Goal: Book appointment/travel/reservation

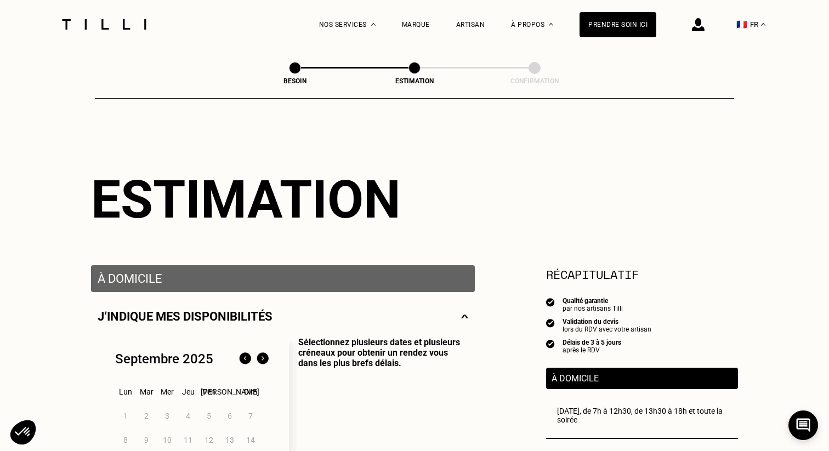
select select "FR"
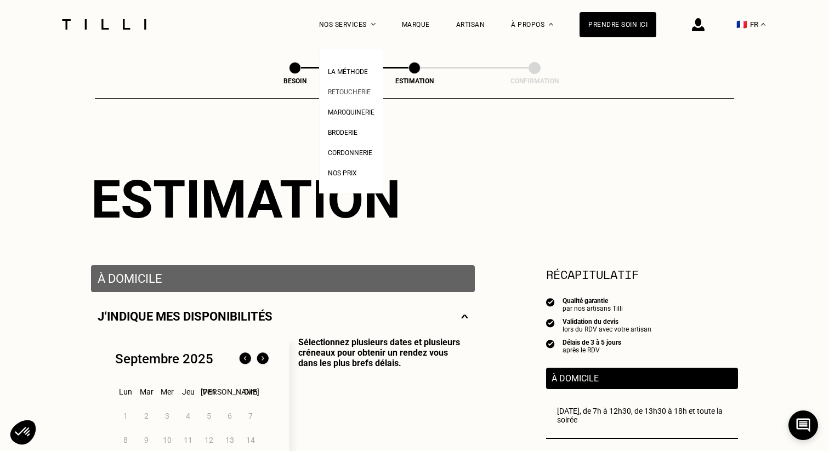
click at [353, 89] on span "Retoucherie" at bounding box center [349, 92] width 43 height 8
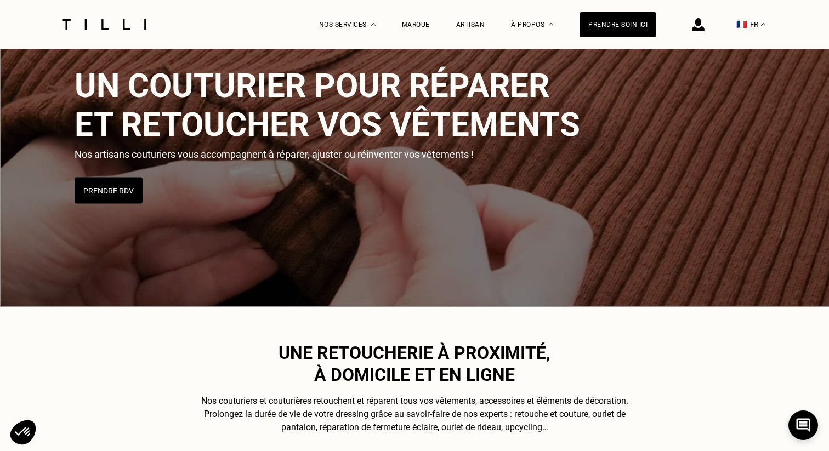
scroll to position [47, 0]
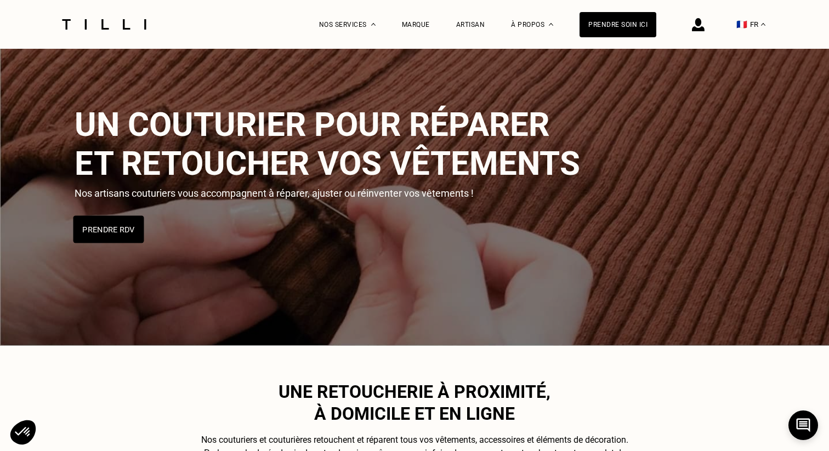
click at [115, 230] on button "Prendre RDV" at bounding box center [108, 229] width 71 height 27
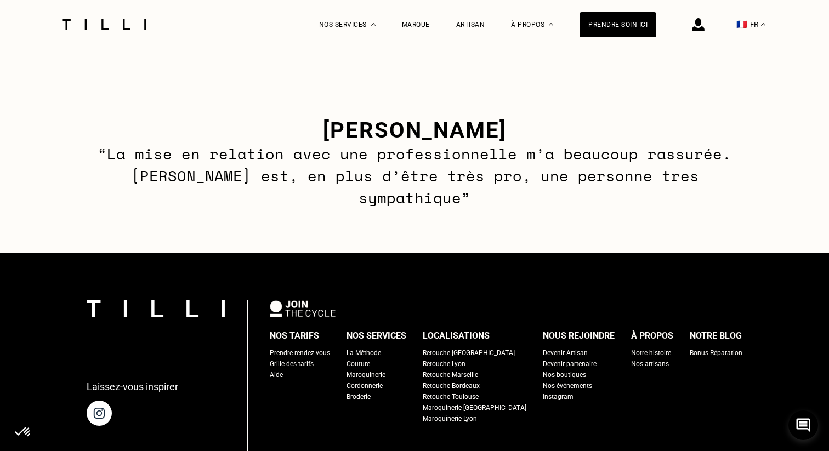
scroll to position [674, 0]
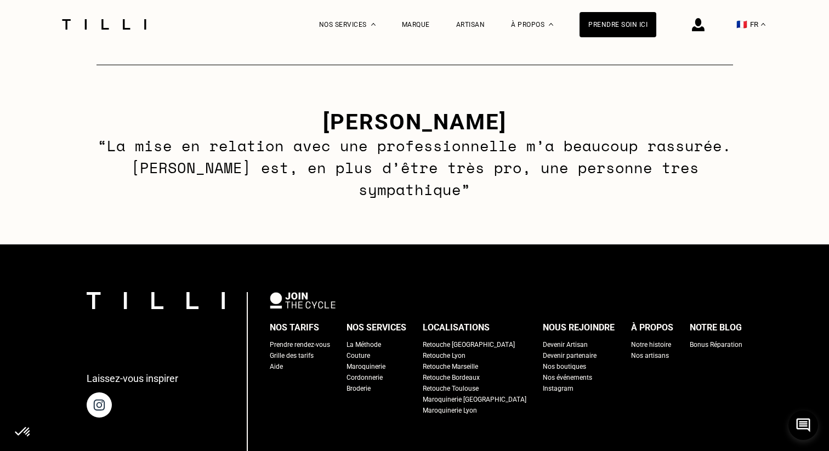
click at [371, 339] on div "La Méthode" at bounding box center [364, 344] width 35 height 11
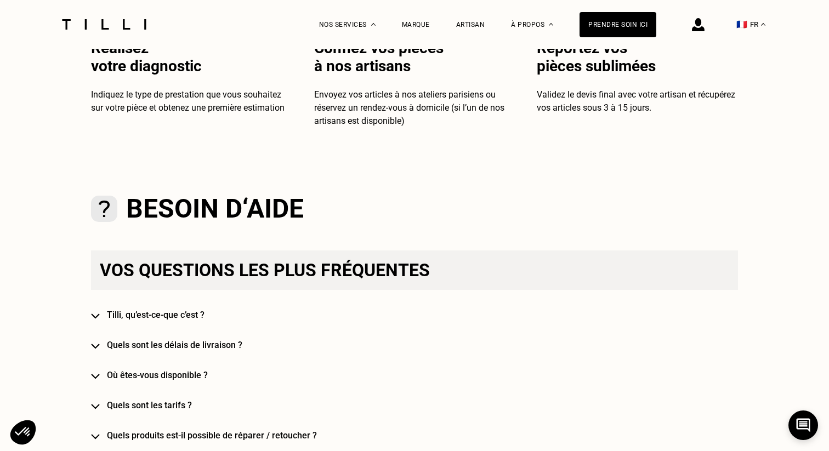
scroll to position [612, 0]
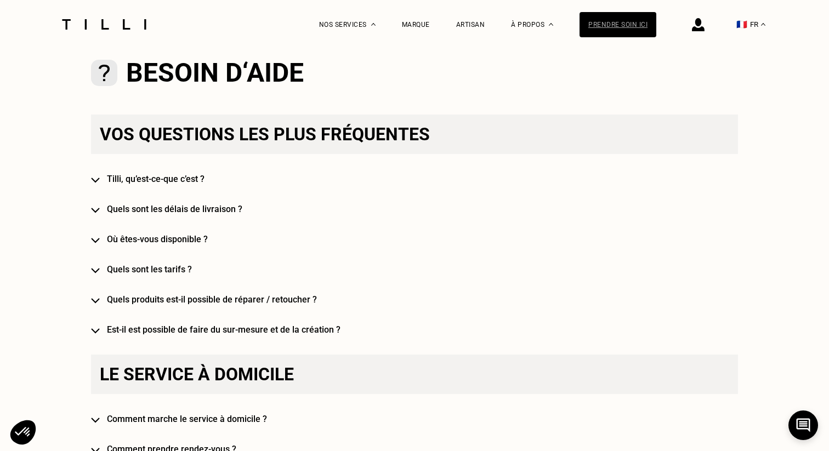
click at [598, 30] on div "Prendre soin ici" at bounding box center [618, 24] width 77 height 25
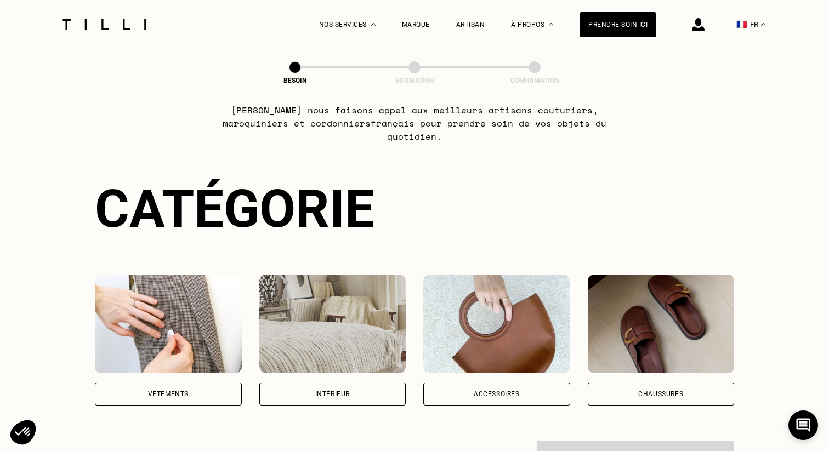
scroll to position [207, 0]
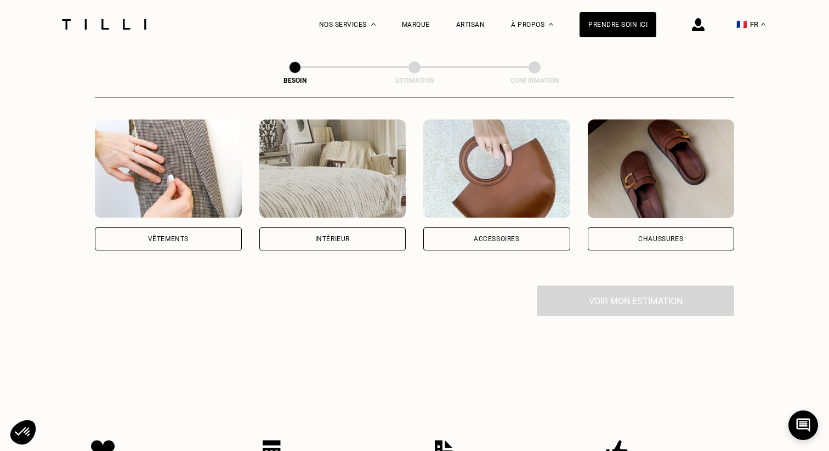
click at [190, 228] on div "Vêtements" at bounding box center [168, 239] width 147 height 23
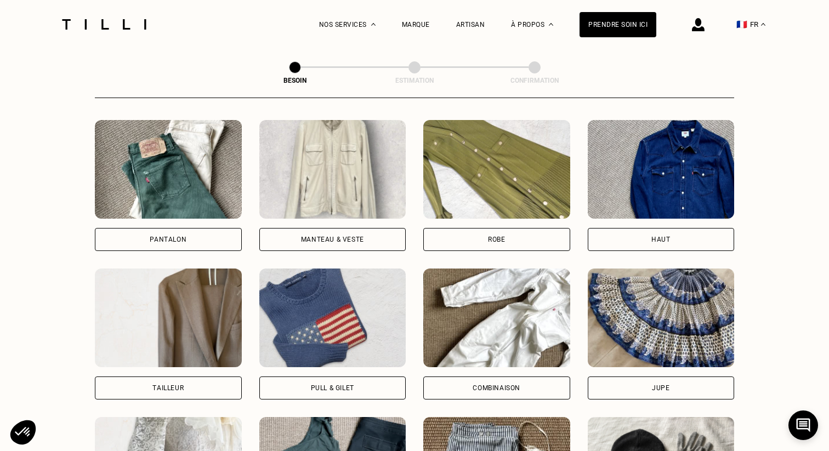
scroll to position [639, 0]
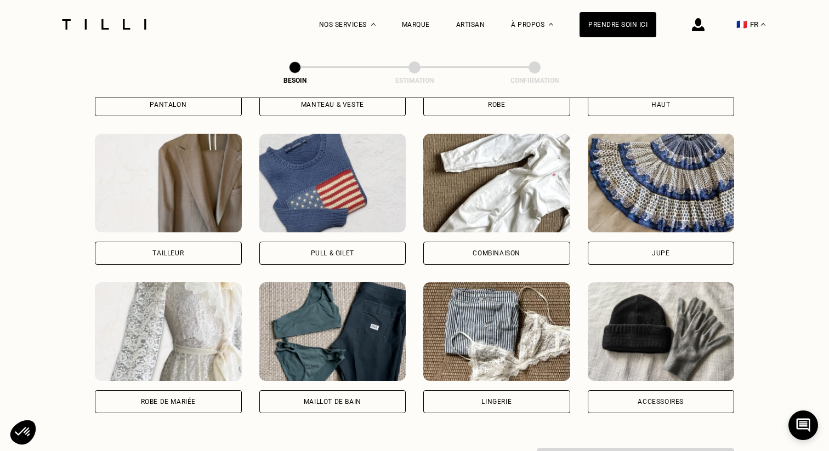
click at [498, 399] on div "Lingerie" at bounding box center [496, 402] width 30 height 7
select select "FR"
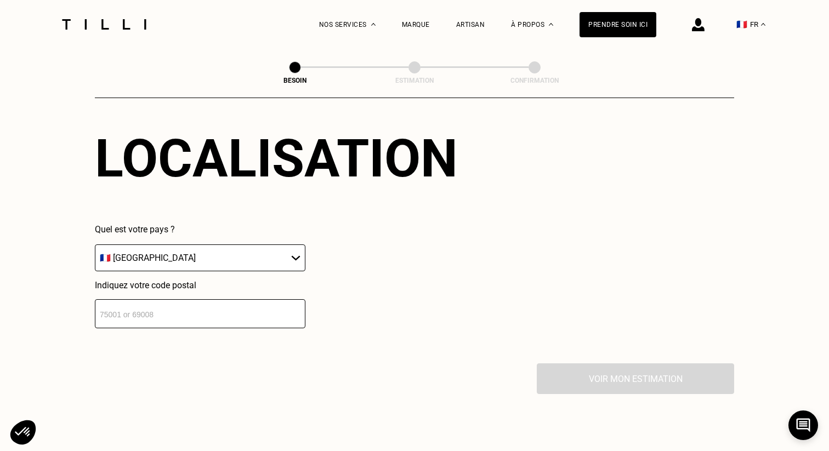
scroll to position [1068, 0]
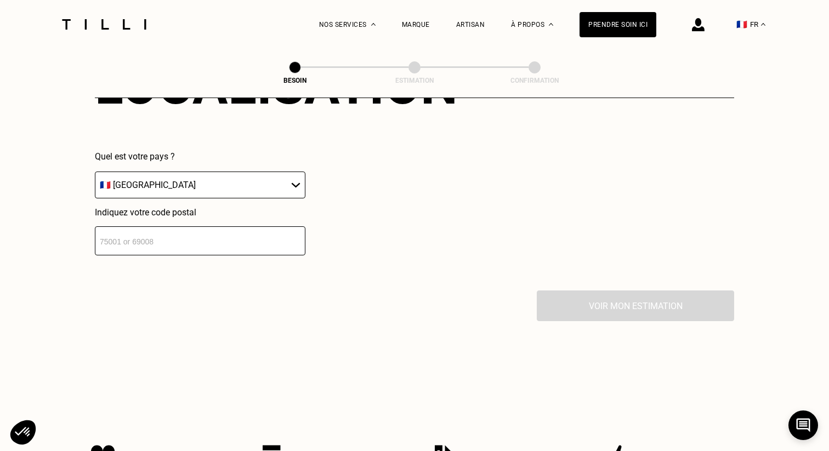
click at [185, 226] on input "number" at bounding box center [200, 240] width 211 height 29
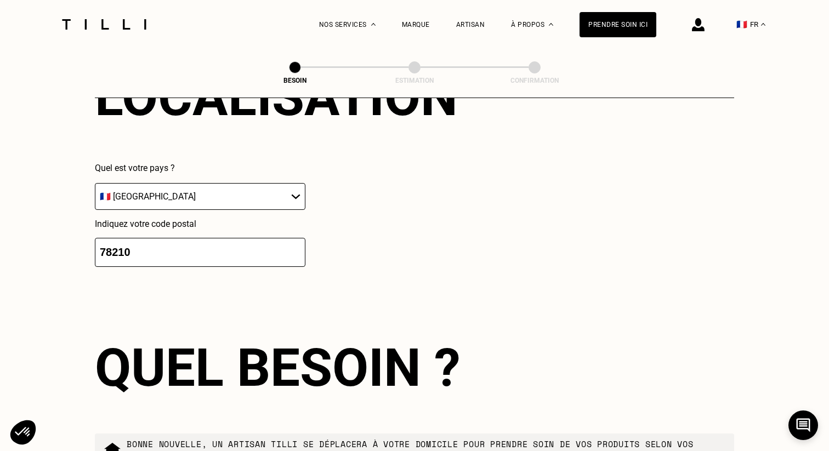
scroll to position [1062, 0]
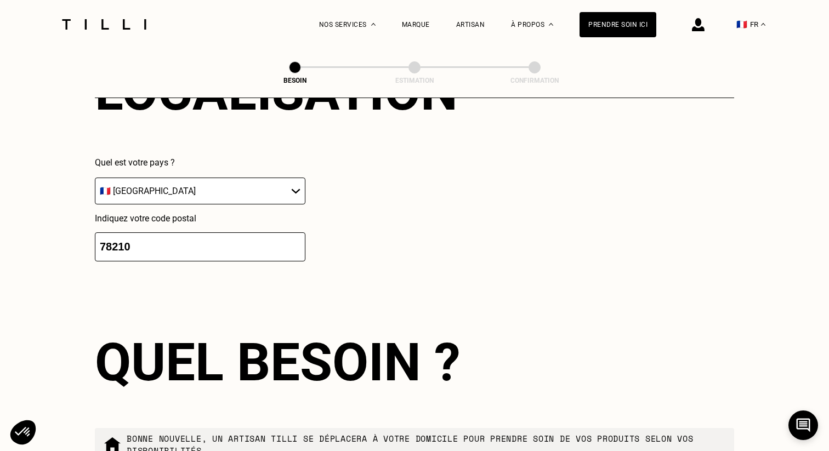
drag, startPoint x: 137, startPoint y: 235, endPoint x: 73, endPoint y: 231, distance: 63.8
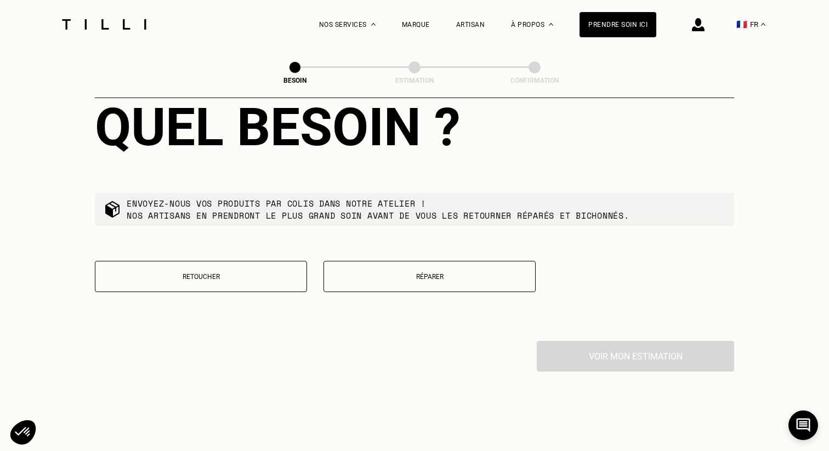
scroll to position [1301, 0]
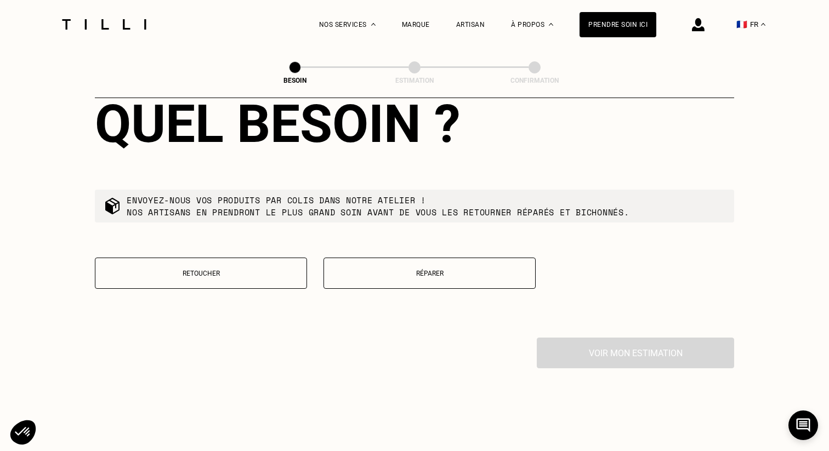
type input "77000"
click at [242, 270] on p "Retoucher" at bounding box center [201, 274] width 200 height 8
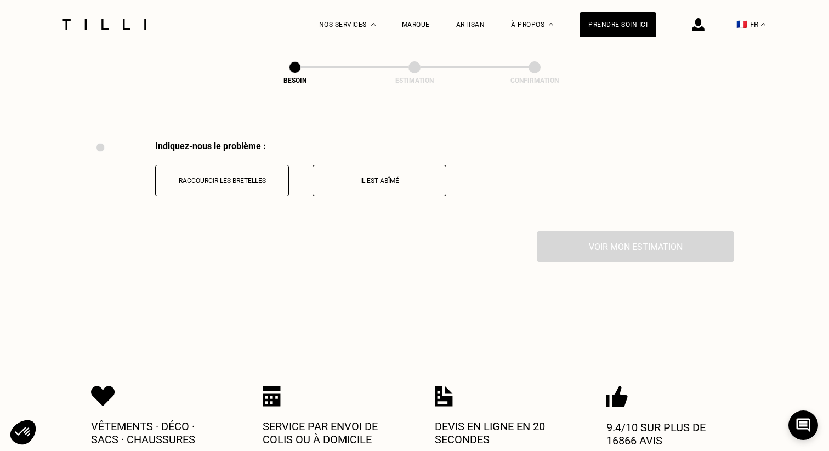
scroll to position [1504, 0]
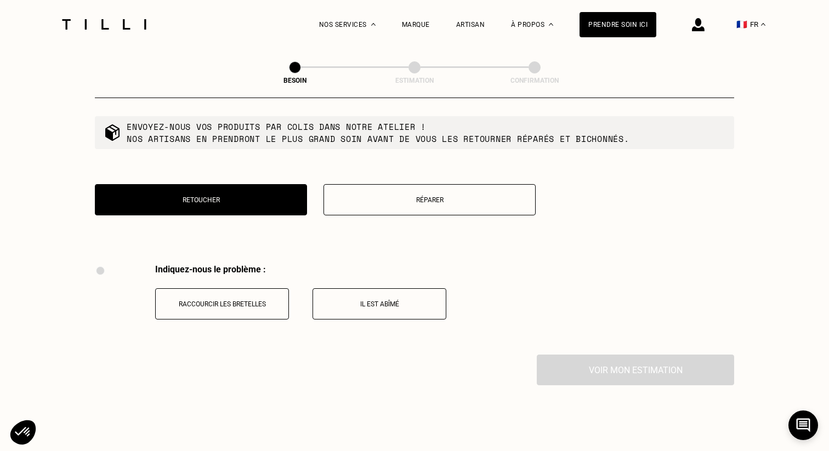
click at [370, 184] on button "Réparer" at bounding box center [430, 199] width 212 height 31
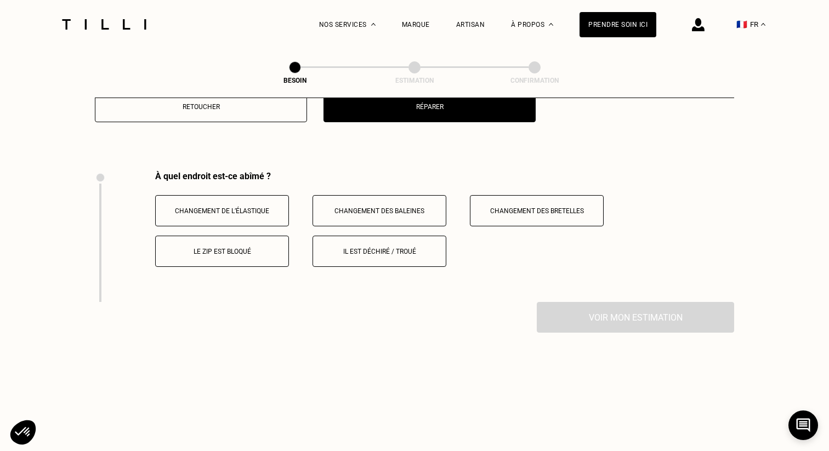
scroll to position [1462, 0]
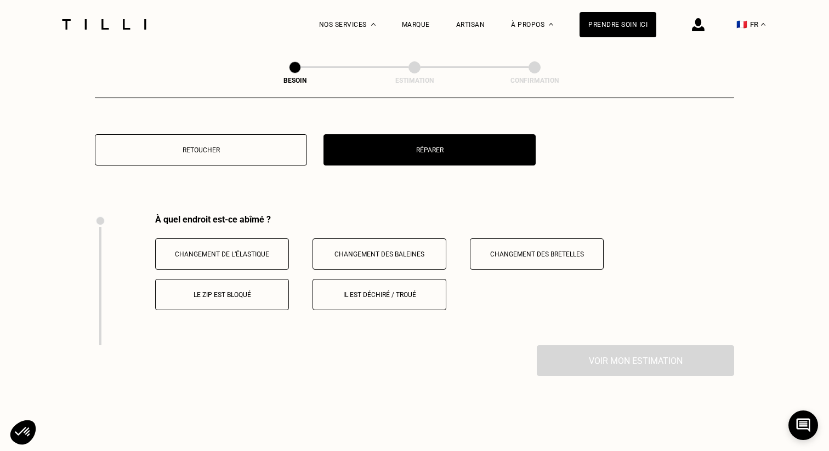
click at [236, 134] on button "Retoucher" at bounding box center [201, 149] width 212 height 31
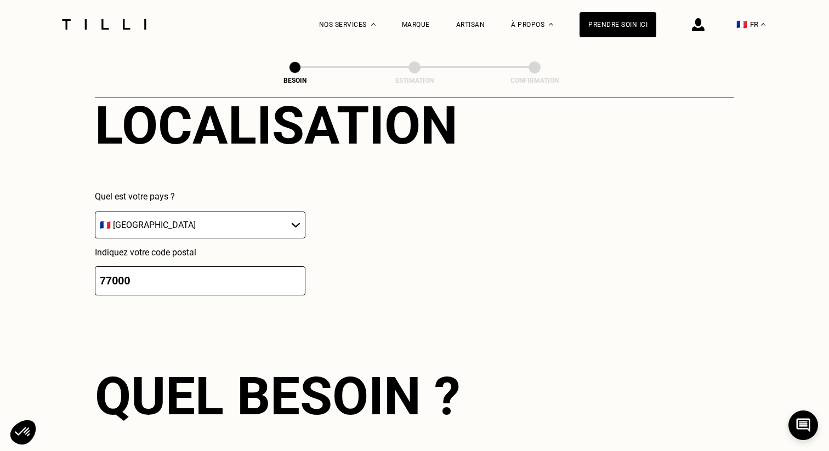
scroll to position [972, 0]
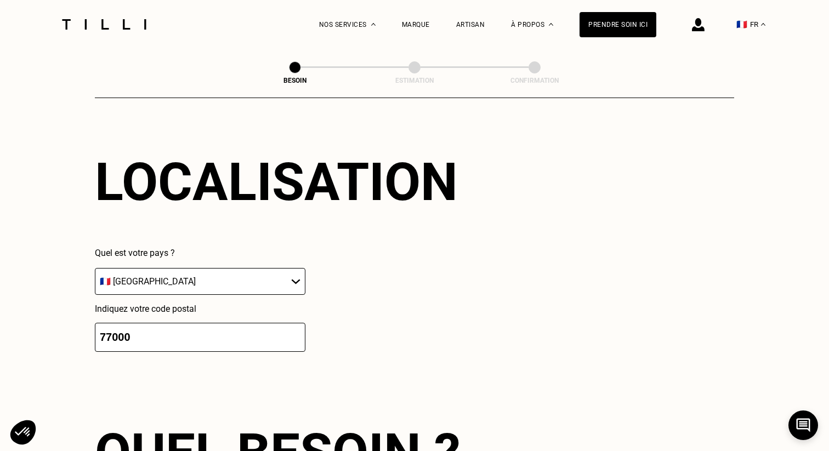
click at [134, 29] on img at bounding box center [104, 24] width 92 height 10
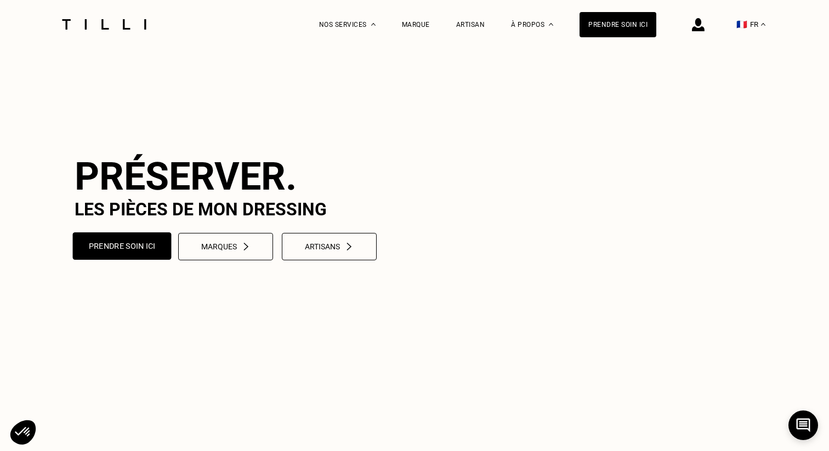
click at [120, 260] on button "Prendre soin ici" at bounding box center [122, 245] width 99 height 27
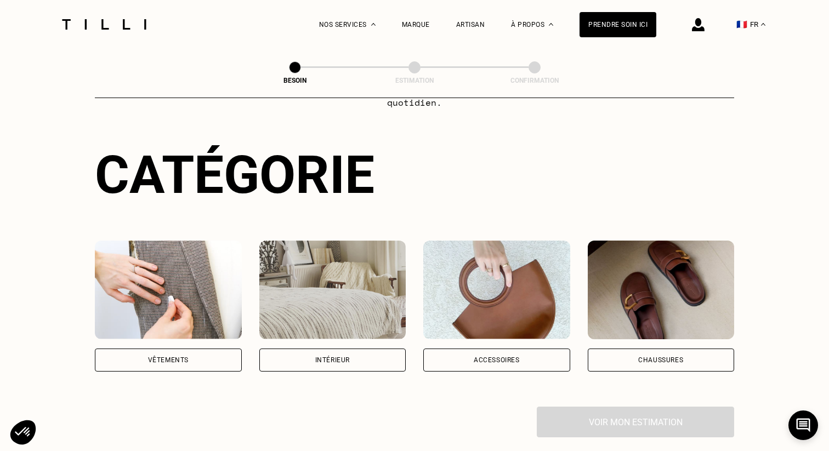
scroll to position [107, 0]
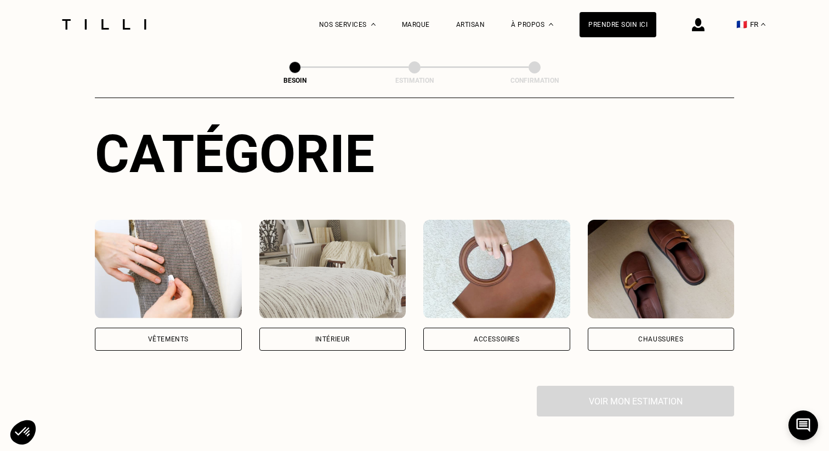
click at [196, 328] on div "Vêtements" at bounding box center [168, 339] width 147 height 23
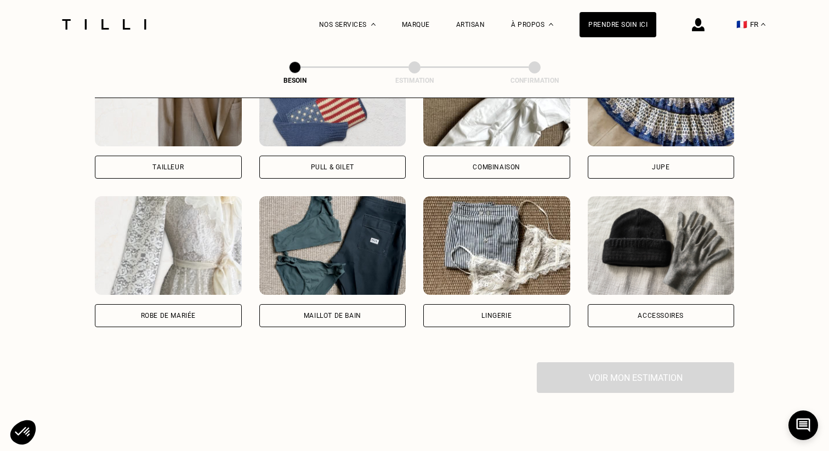
scroll to position [750, 0]
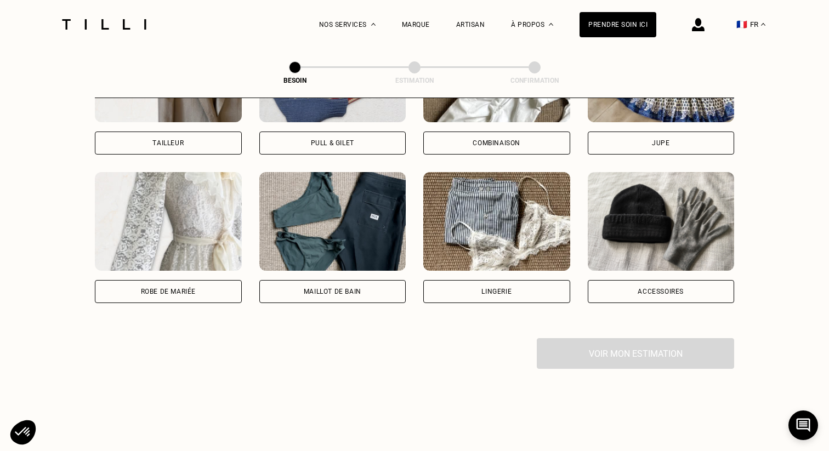
click at [481, 280] on div "Lingerie" at bounding box center [496, 291] width 147 height 23
select select "FR"
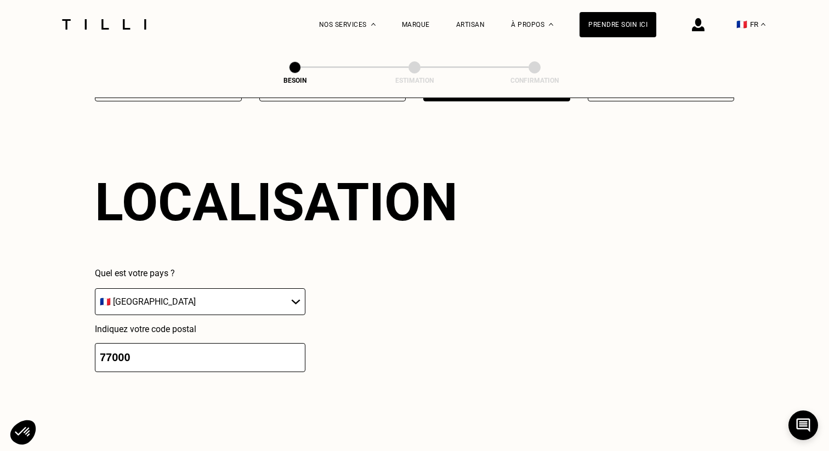
scroll to position [952, 0]
drag, startPoint x: 173, startPoint y: 338, endPoint x: 171, endPoint y: 353, distance: 14.9
click at [172, 354] on input "77000" at bounding box center [200, 357] width 211 height 29
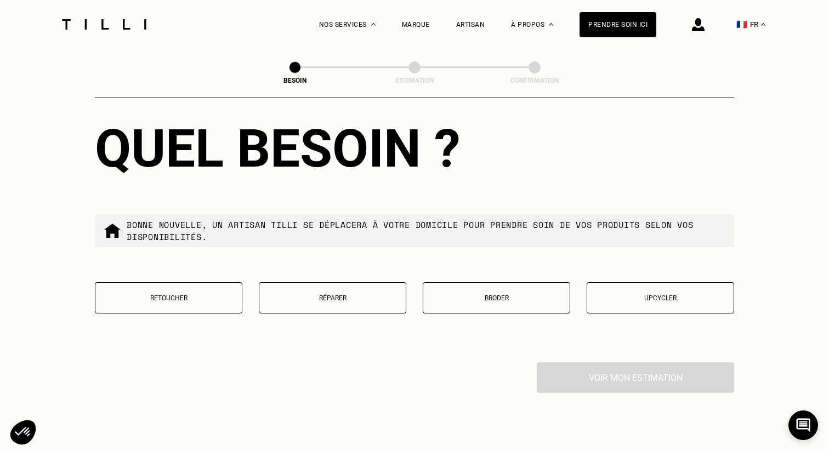
scroll to position [1278, 0]
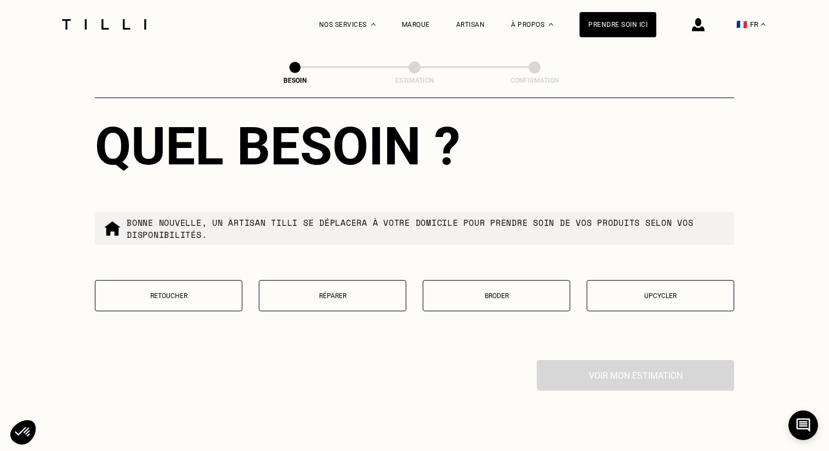
type input "78210"
click at [192, 287] on button "Retoucher" at bounding box center [169, 295] width 148 height 31
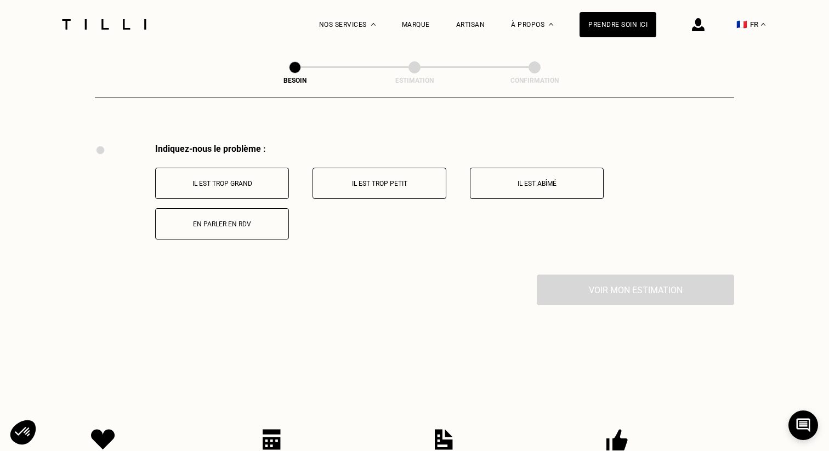
scroll to position [1504, 0]
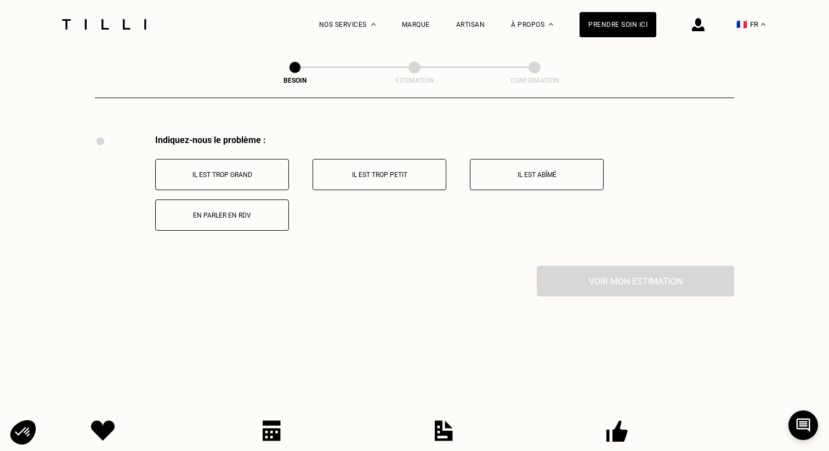
click at [257, 171] on p "Il est trop grand" at bounding box center [222, 175] width 122 height 8
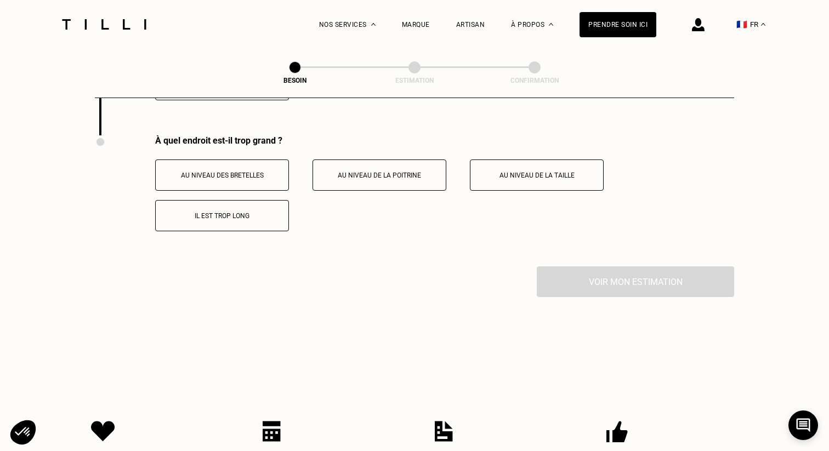
scroll to position [1635, 0]
click at [356, 171] on button "Au niveau de la poitrine" at bounding box center [380, 174] width 134 height 31
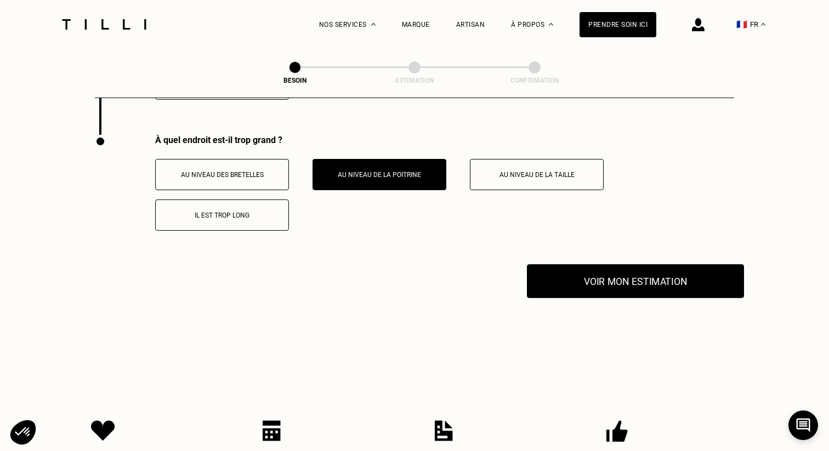
click at [602, 283] on button "Voir mon estimation" at bounding box center [635, 281] width 217 height 34
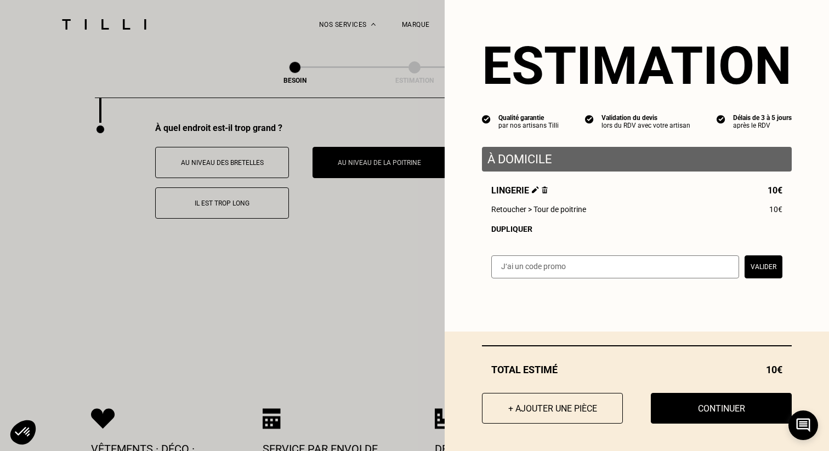
scroll to position [1652, 0]
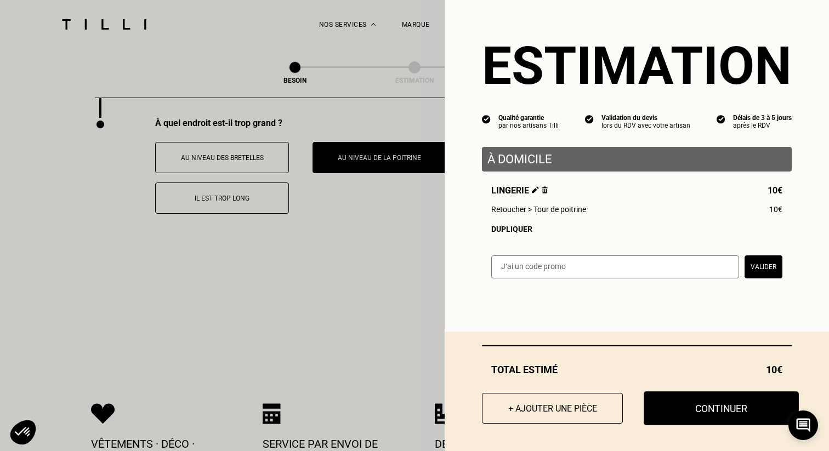
click at [693, 403] on button "Continuer" at bounding box center [721, 409] width 155 height 34
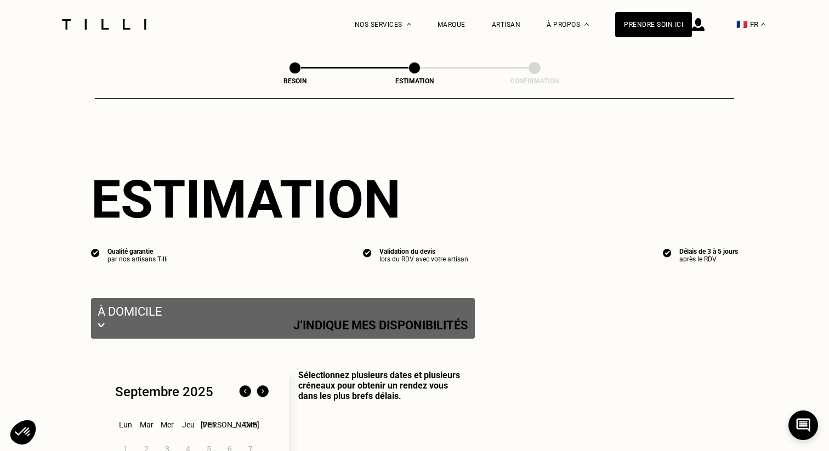
select select "FR"
